Goal: Task Accomplishment & Management: Complete application form

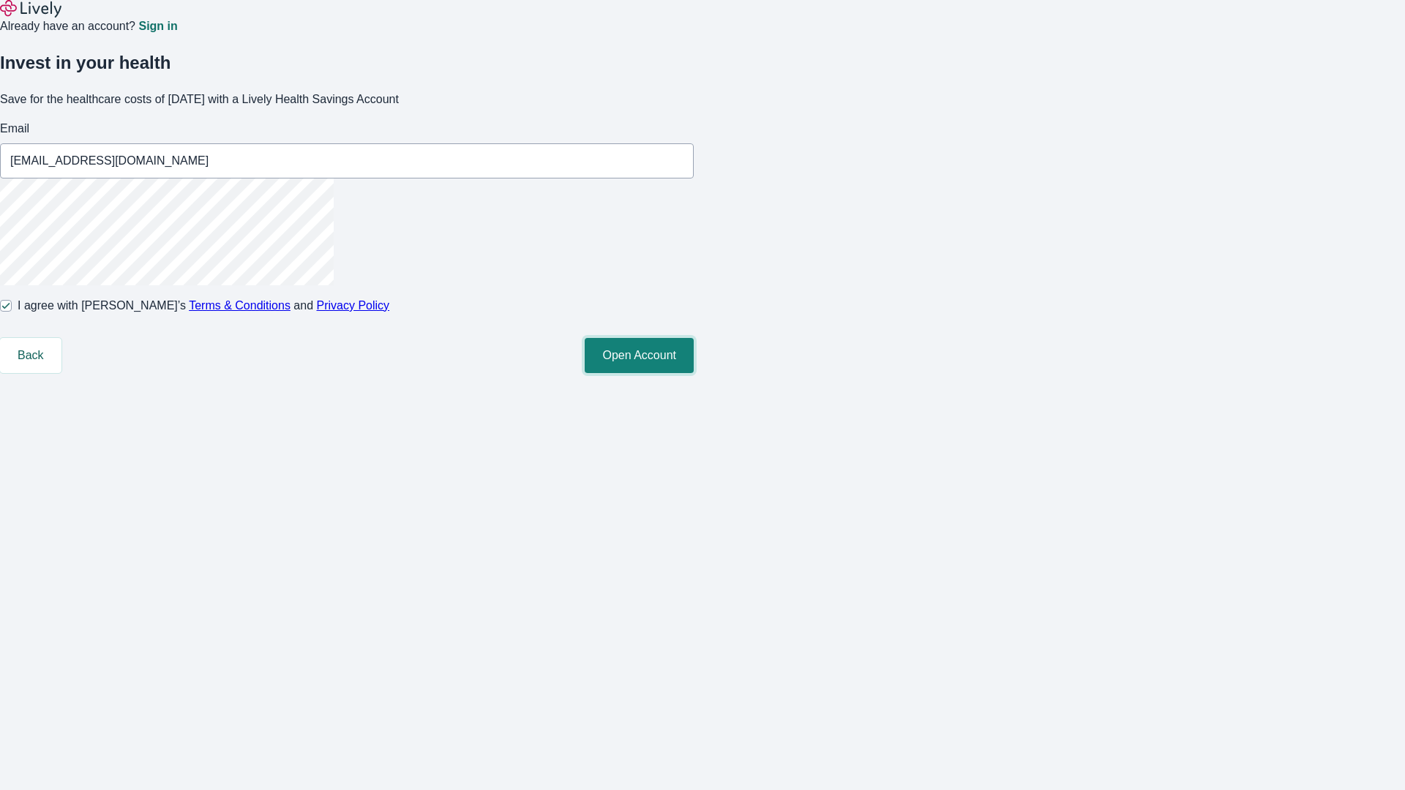
click at [693, 373] on button "Open Account" at bounding box center [638, 355] width 109 height 35
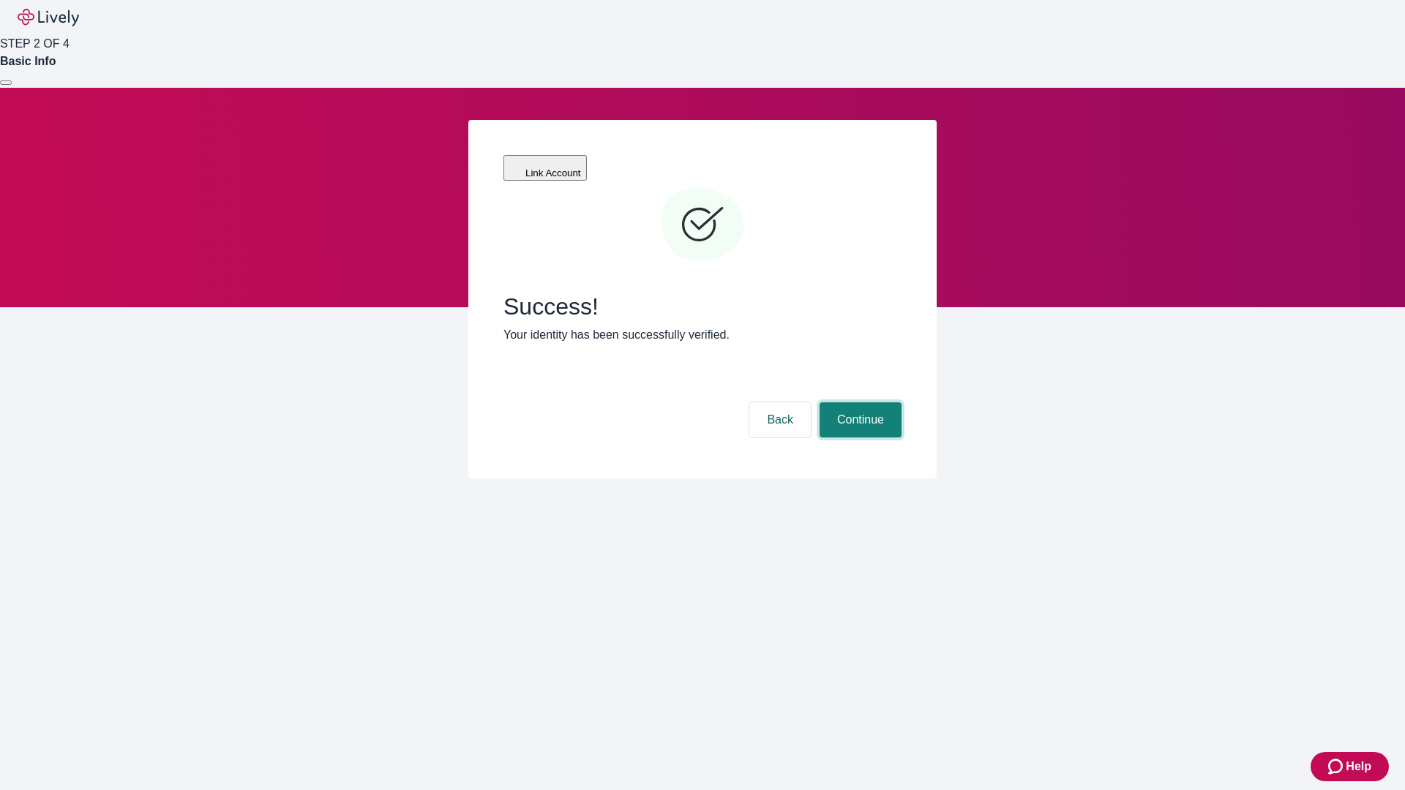
click at [858, 402] on button "Continue" at bounding box center [860, 419] width 82 height 35
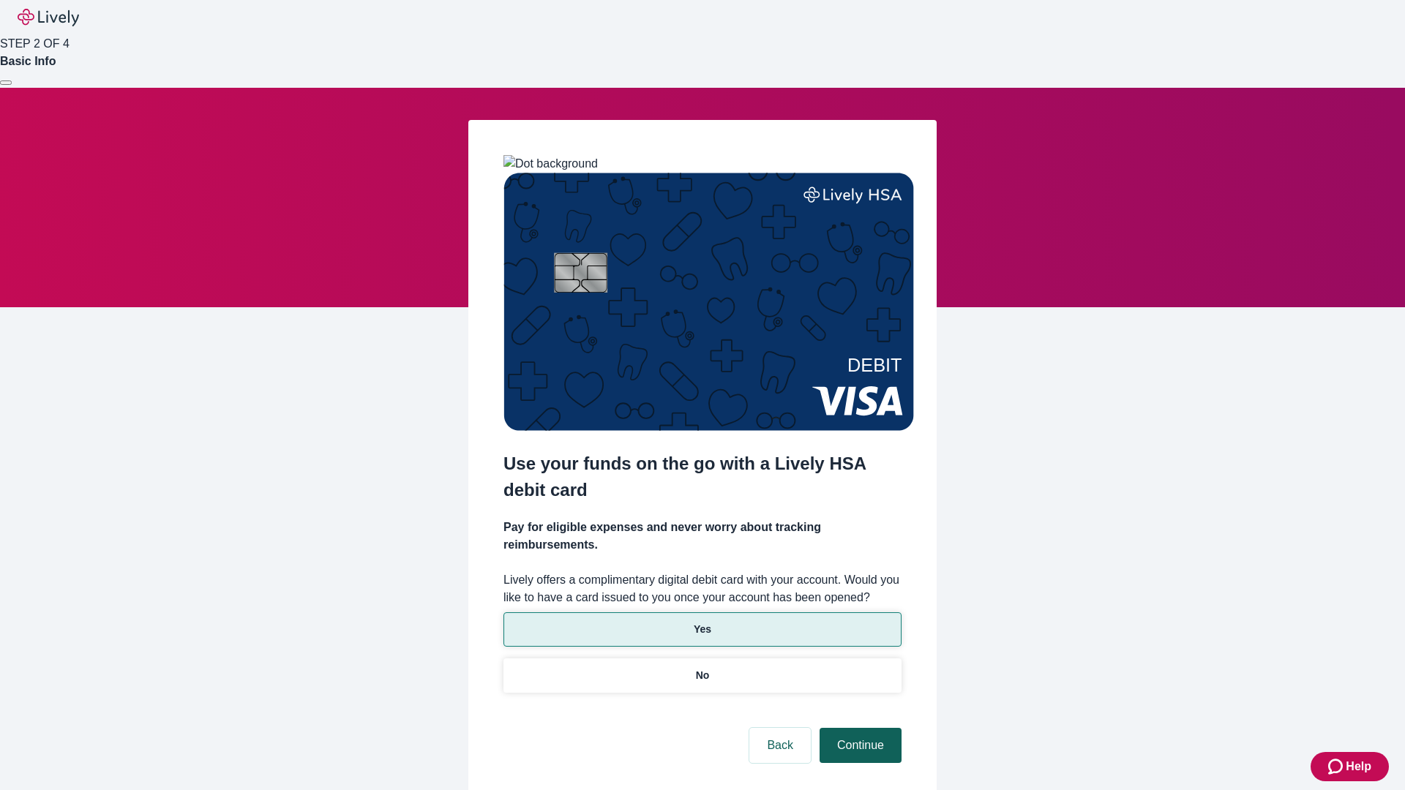
click at [702, 622] on p "Yes" at bounding box center [702, 629] width 18 height 15
click at [858, 728] on button "Continue" at bounding box center [860, 745] width 82 height 35
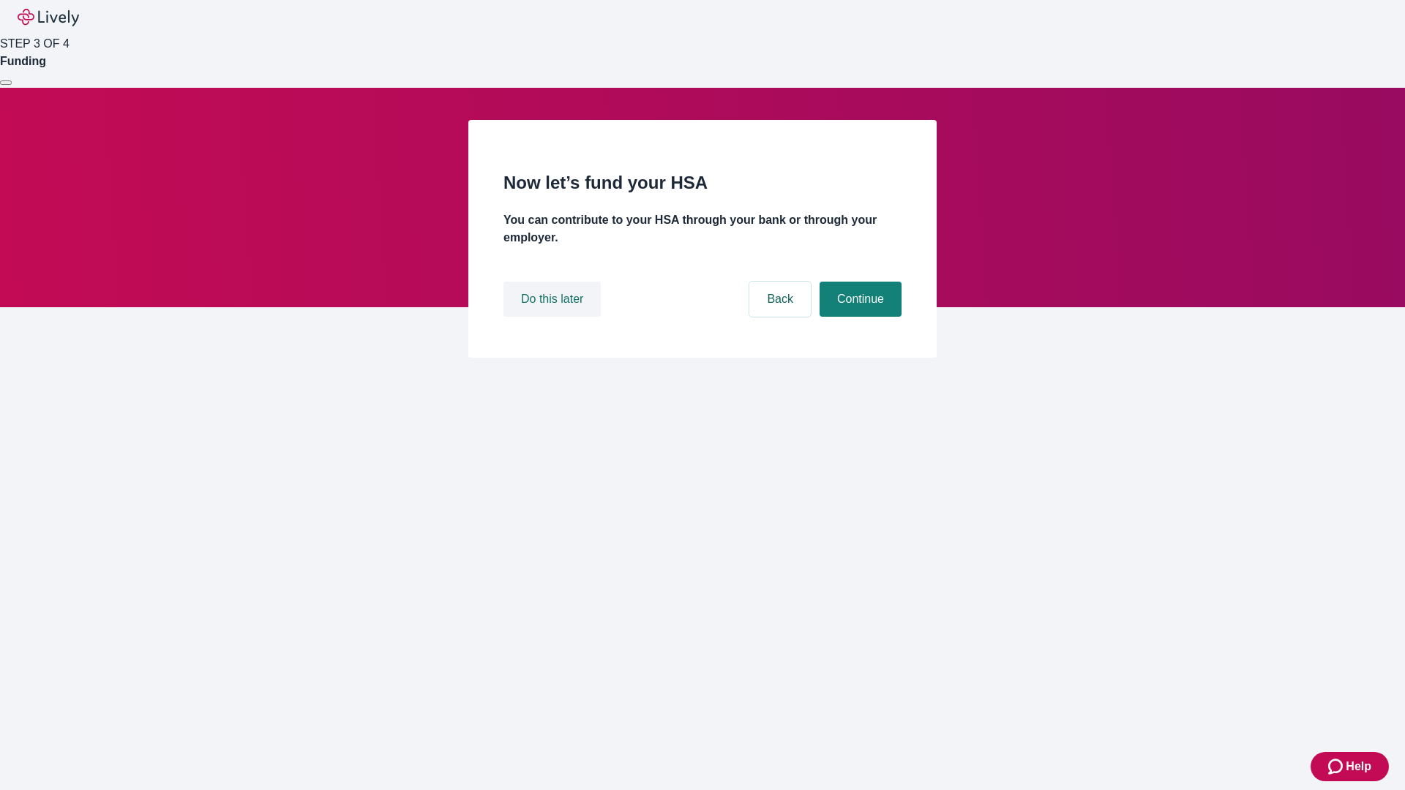
click at [554, 317] on button "Do this later" at bounding box center [551, 299] width 97 height 35
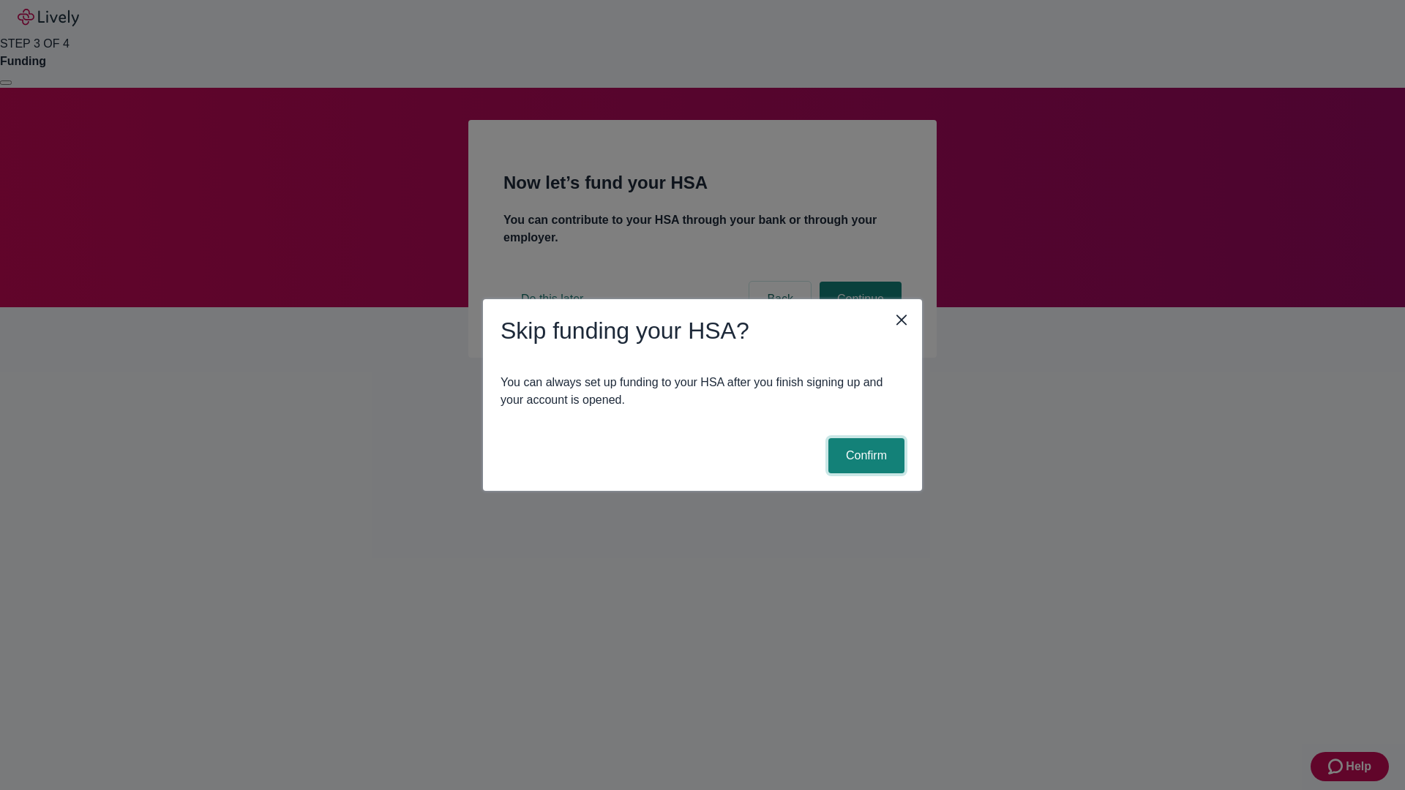
click at [864, 456] on button "Confirm" at bounding box center [866, 455] width 76 height 35
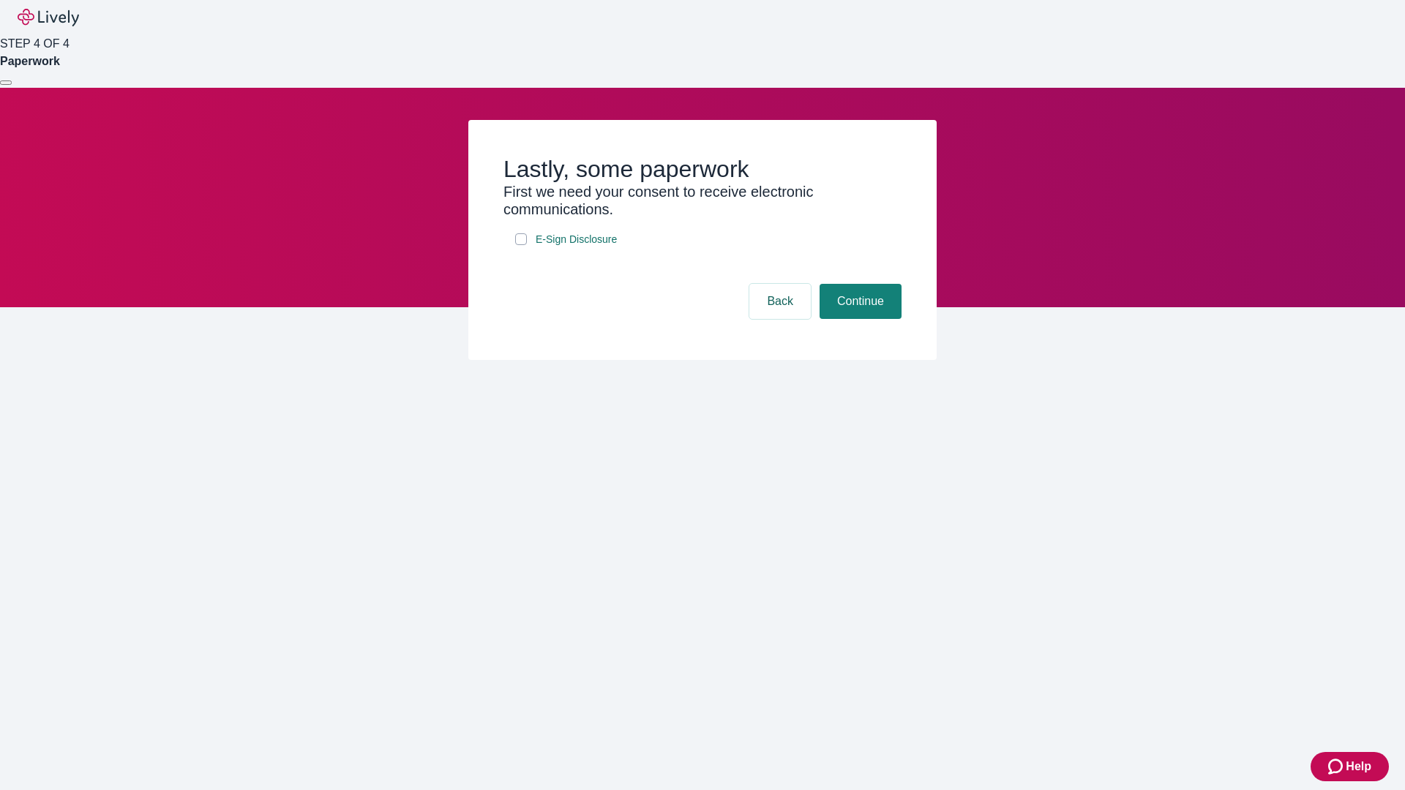
click at [521, 245] on input "E-Sign Disclosure" at bounding box center [521, 239] width 12 height 12
checkbox input "true"
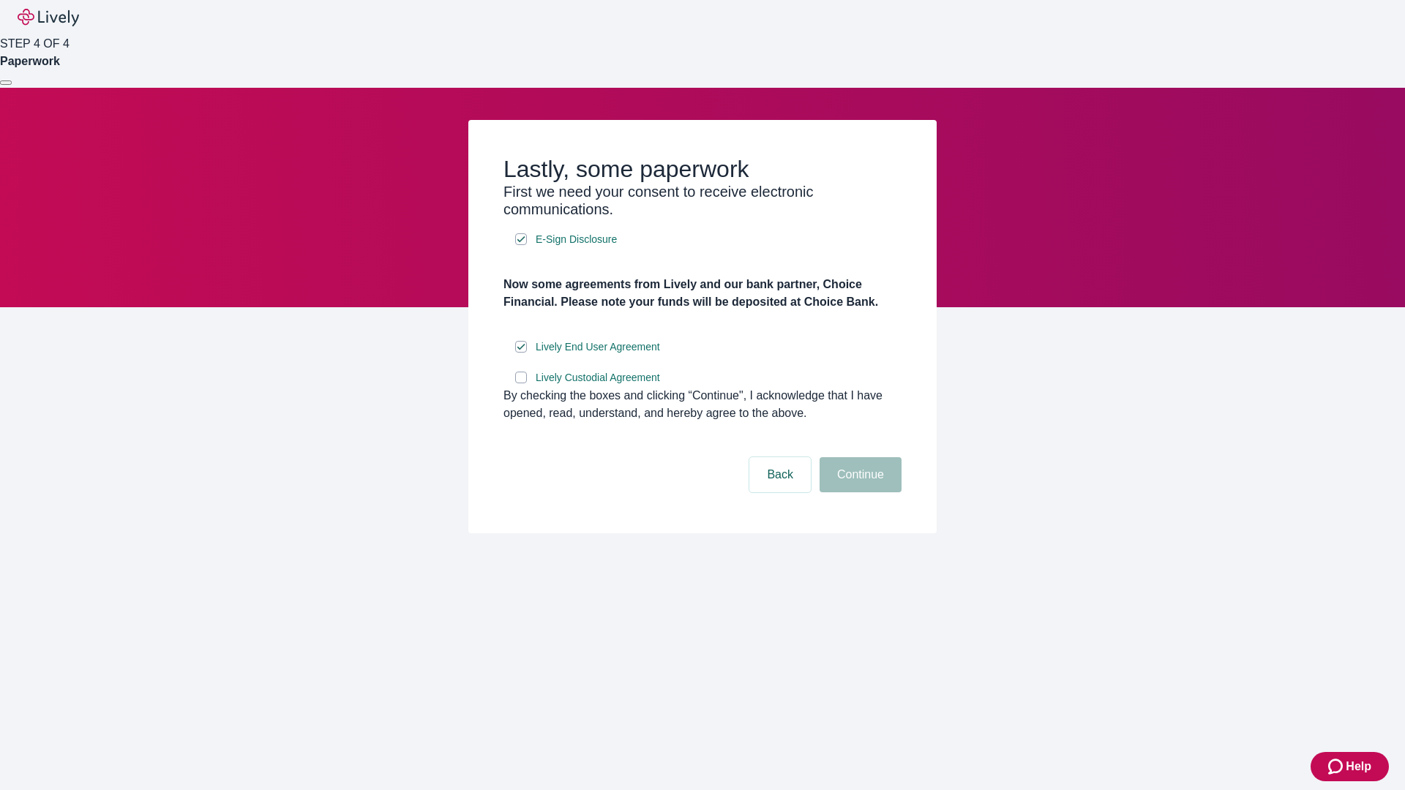
click at [521, 383] on input "Lively Custodial Agreement" at bounding box center [521, 378] width 12 height 12
checkbox input "true"
click at [858, 492] on button "Continue" at bounding box center [860, 474] width 82 height 35
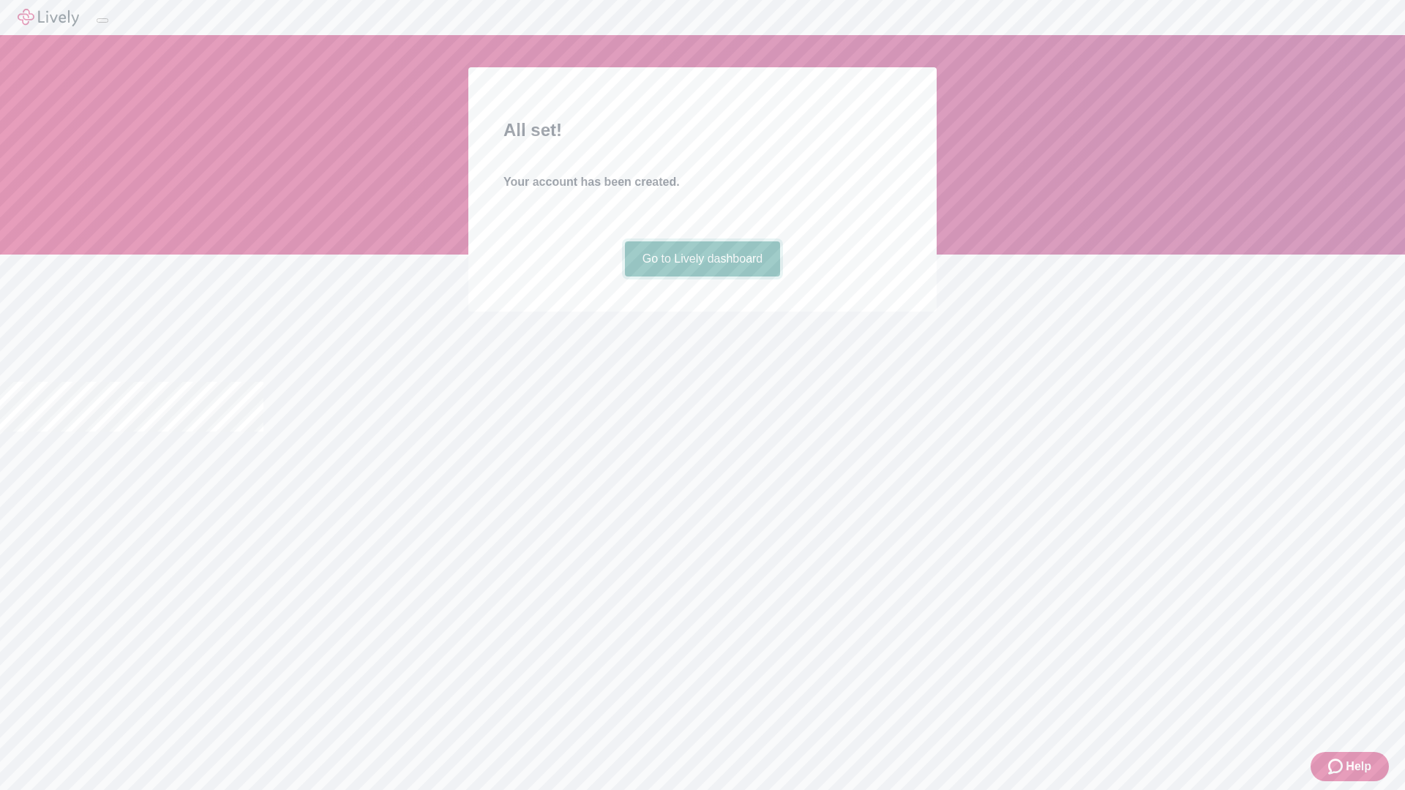
click at [702, 277] on link "Go to Lively dashboard" at bounding box center [703, 258] width 156 height 35
